Goal: Book appointment/travel/reservation

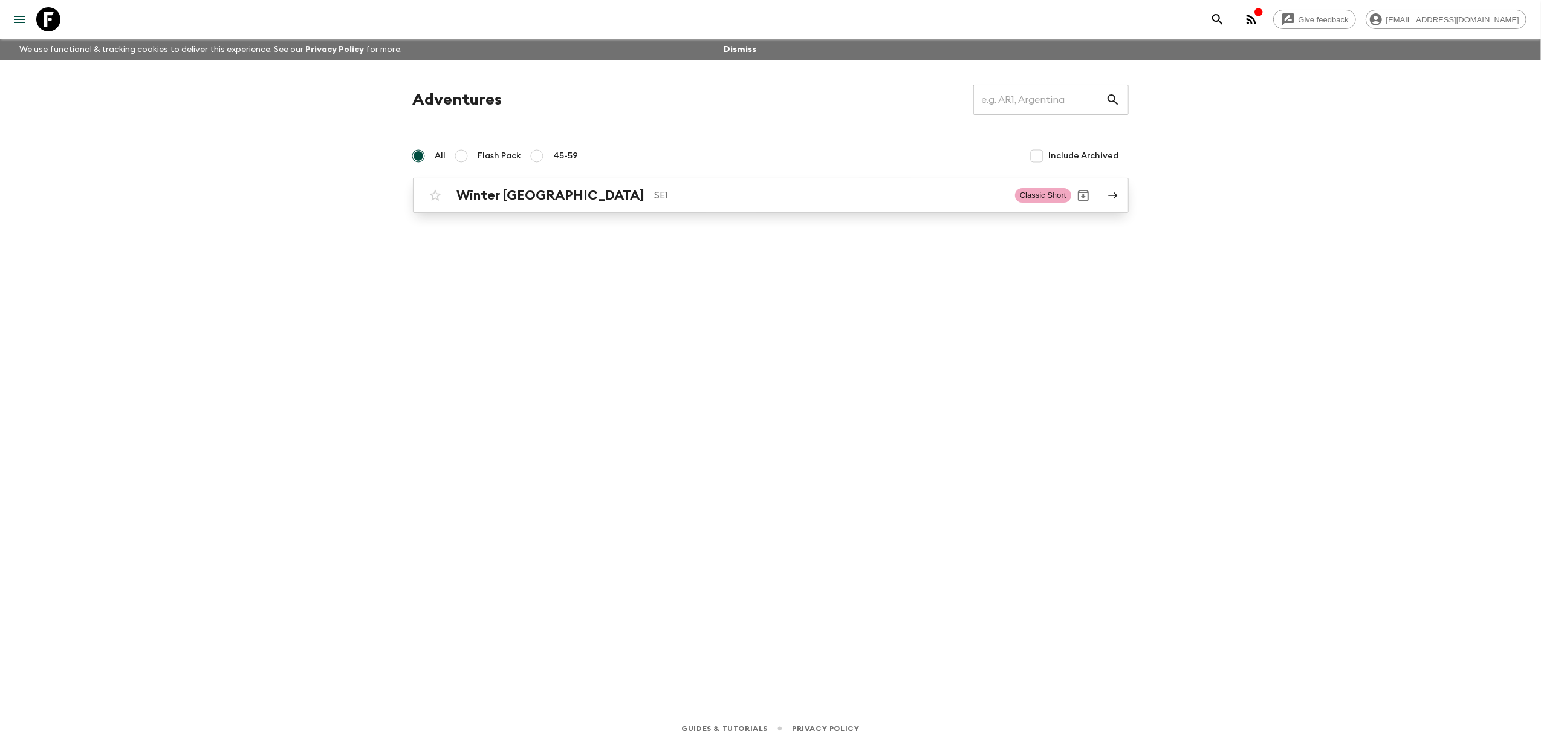
click at [483, 186] on div "Winter Sweden SE1 Classic Short" at bounding box center [747, 195] width 648 height 24
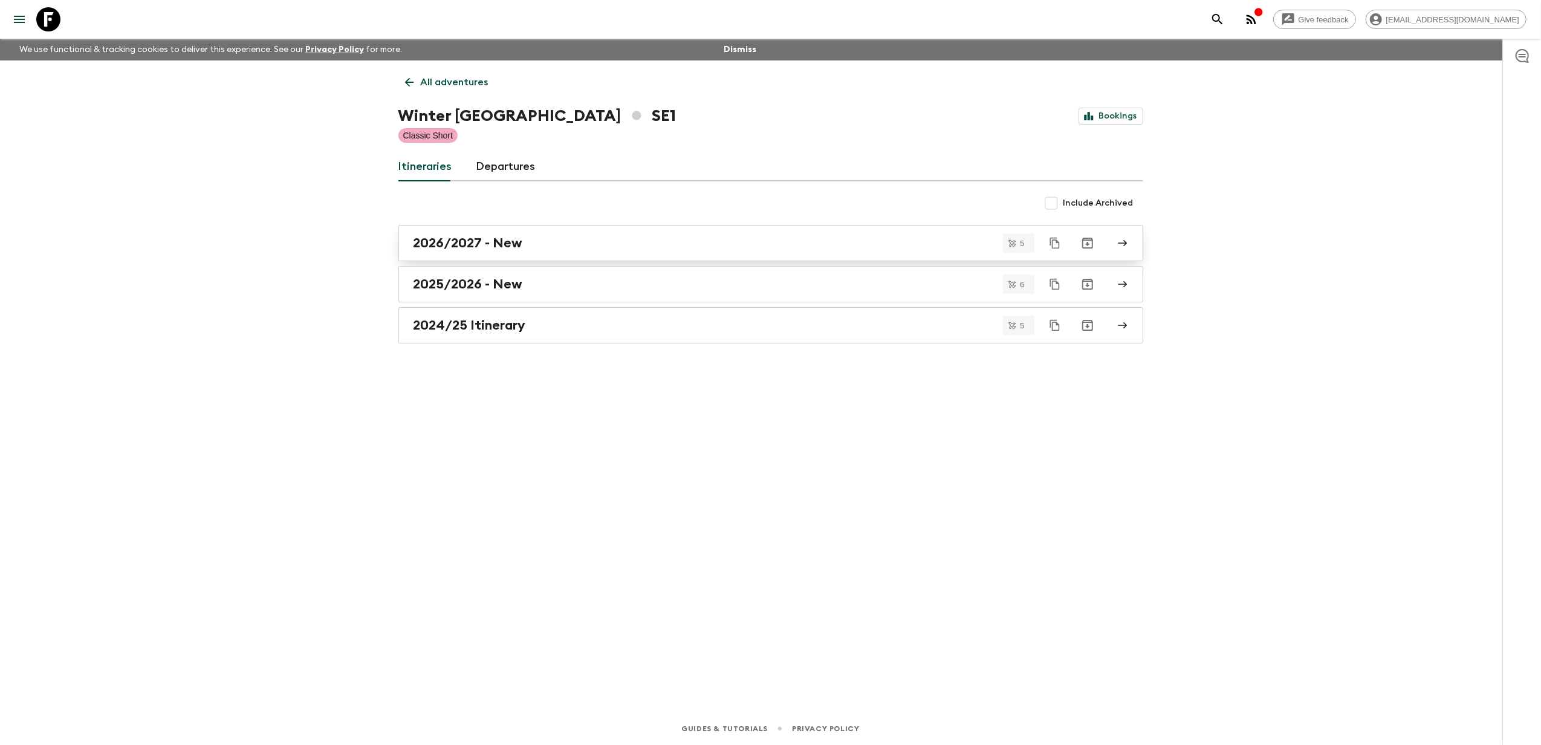
click at [521, 233] on link "2026/2027 - New" at bounding box center [770, 243] width 745 height 36
click at [570, 281] on div "2025/2026 - New" at bounding box center [760, 284] width 692 height 16
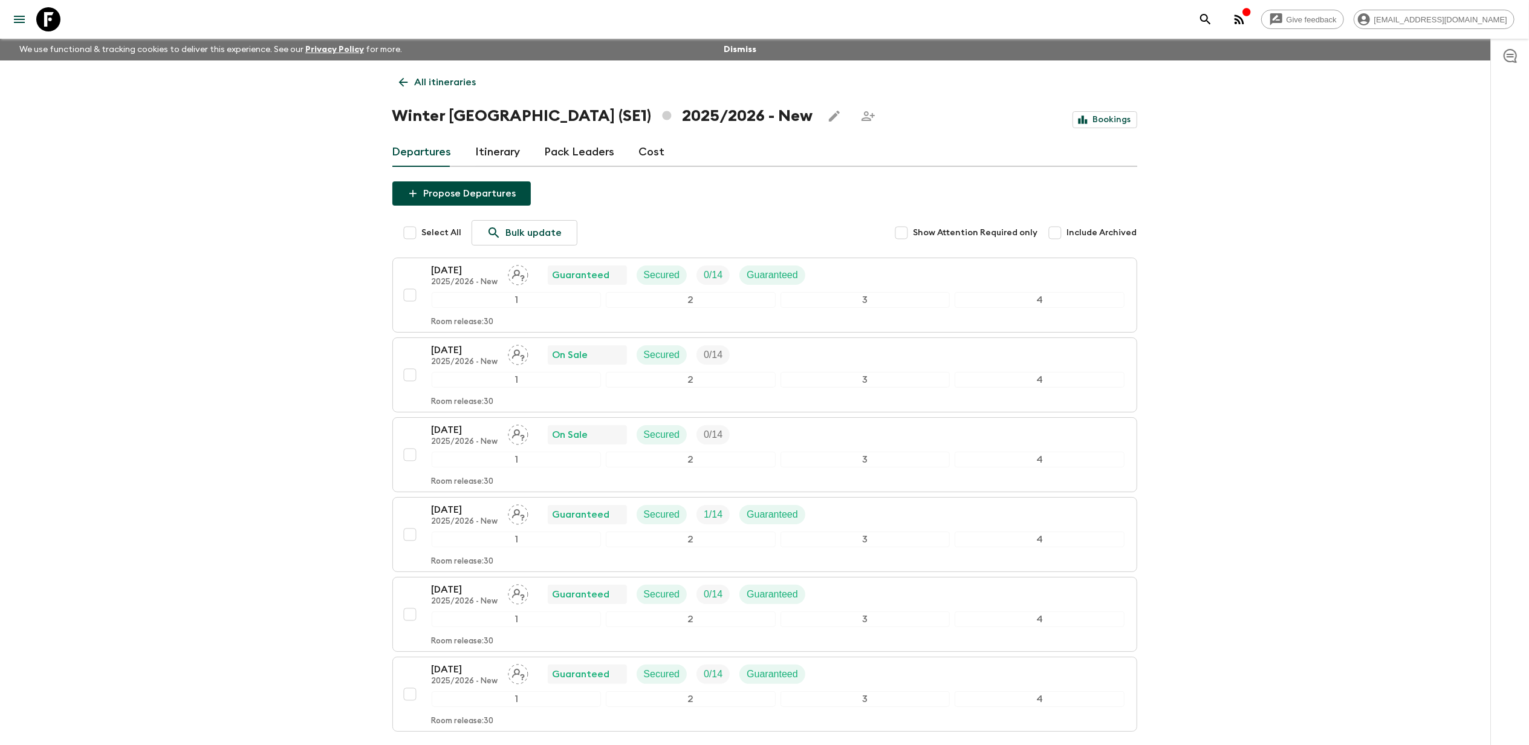
scroll to position [80, 0]
